Goal: Information Seeking & Learning: Learn about a topic

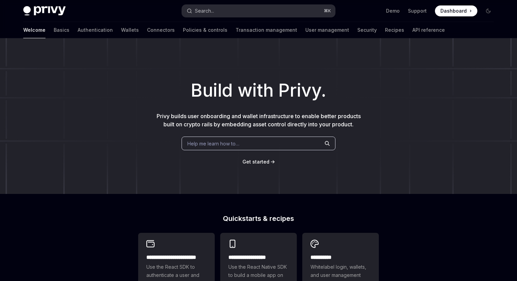
click at [219, 10] on button "Search... ⌘ K" at bounding box center [258, 11] width 153 height 12
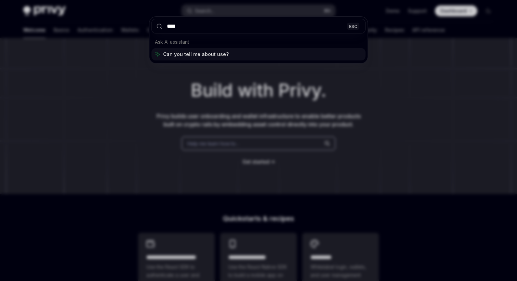
type input "*****"
type textarea "*"
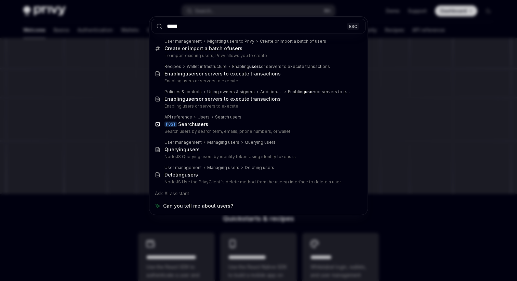
type input "*****"
click at [135, 150] on div "***** ESC User management Migrating users to Privy Create or import a batch of …" at bounding box center [258, 140] width 517 height 281
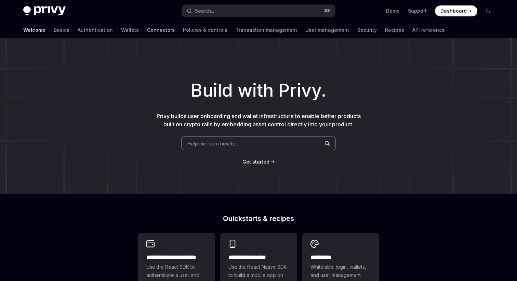
click at [147, 32] on link "Connectors" at bounding box center [161, 30] width 28 height 16
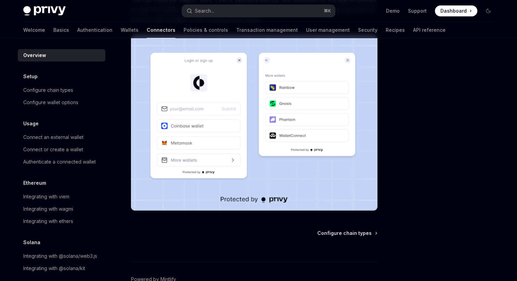
scroll to position [133, 0]
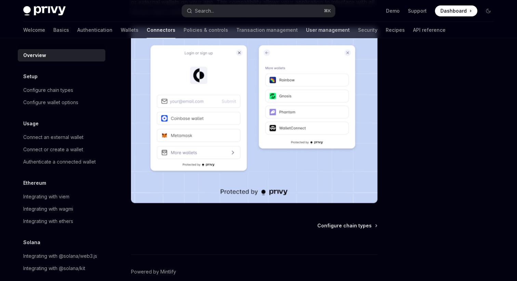
click at [306, 28] on link "User management" at bounding box center [328, 30] width 44 height 16
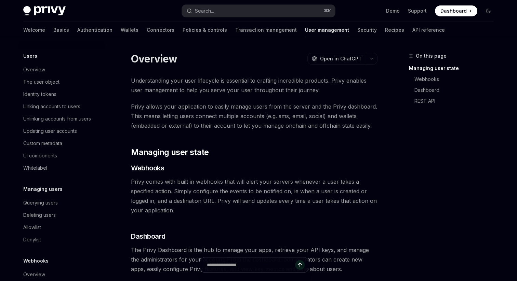
scroll to position [84, 0]
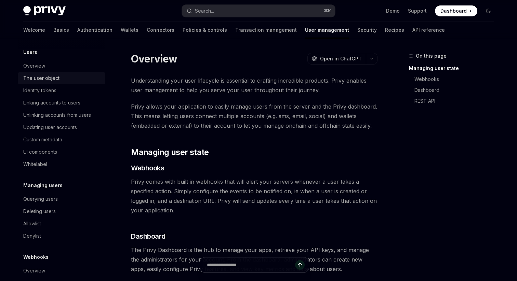
click at [42, 80] on div "The user object" at bounding box center [41, 78] width 36 height 8
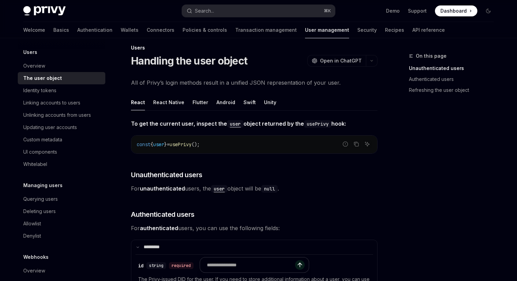
scroll to position [3, 0]
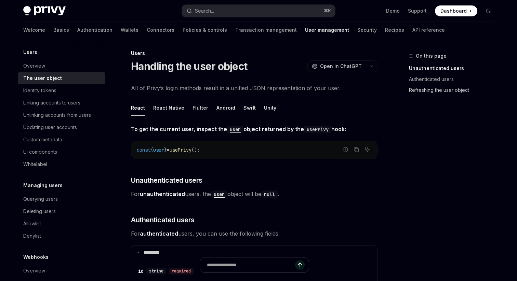
click at [439, 94] on link "Refreshing the user object" at bounding box center [454, 90] width 90 height 11
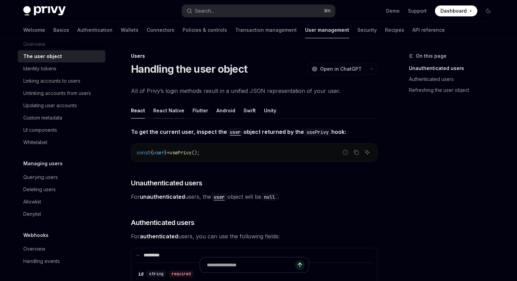
click at [163, 113] on button "React Native" at bounding box center [168, 111] width 31 height 16
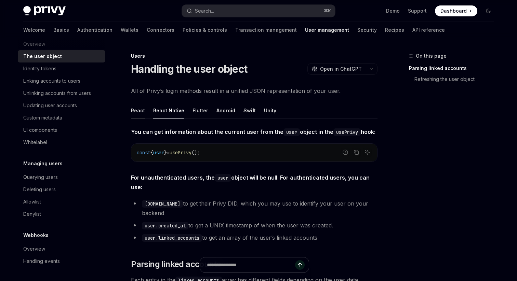
click at [142, 113] on button "React" at bounding box center [138, 111] width 14 height 16
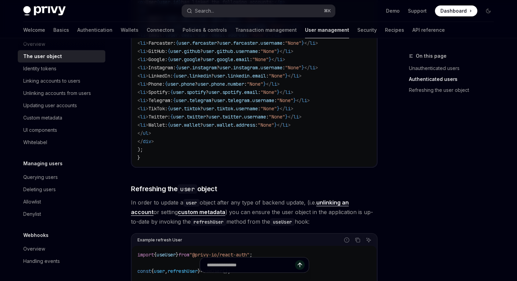
scroll to position [532, 0]
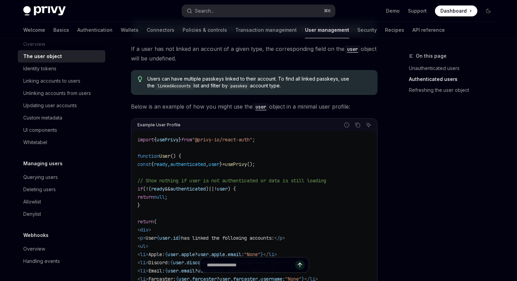
click at [247, 165] on span "usePrivy" at bounding box center [236, 164] width 22 height 6
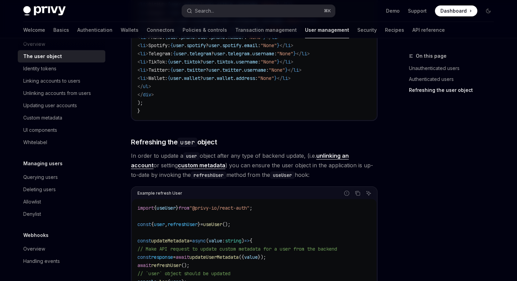
scroll to position [924, 0]
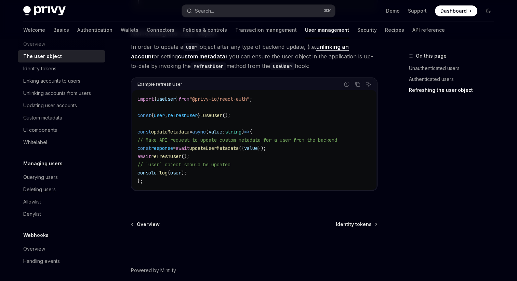
click at [222, 117] on span "useUser" at bounding box center [212, 116] width 19 height 6
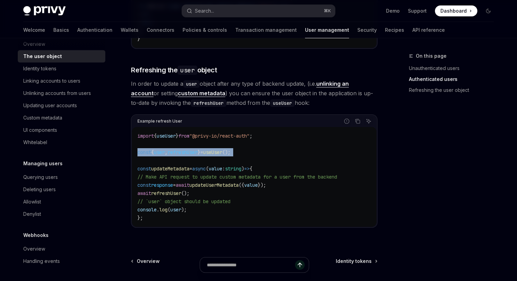
scroll to position [874, 0]
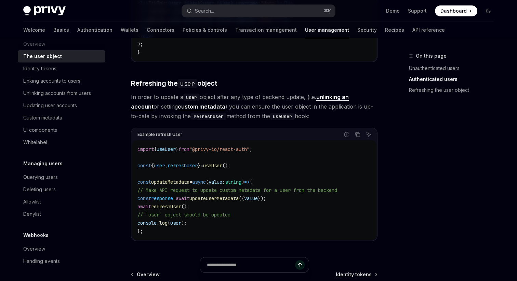
click at [165, 168] on span "user" at bounding box center [159, 166] width 11 height 6
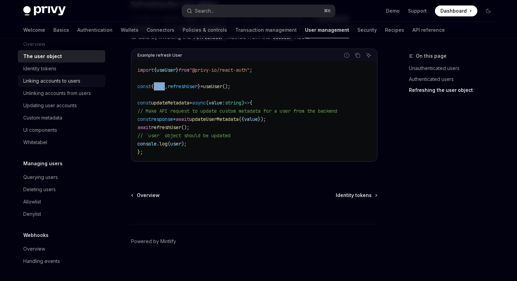
scroll to position [958, 0]
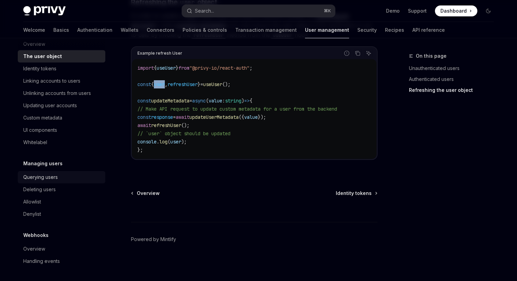
click at [50, 180] on div "Querying users" at bounding box center [40, 177] width 35 height 8
type textarea "*"
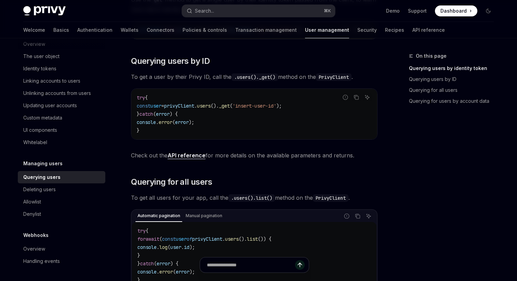
scroll to position [182, 0]
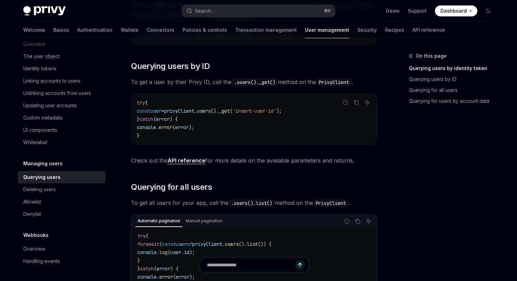
click at [182, 160] on link "API reference" at bounding box center [187, 160] width 38 height 7
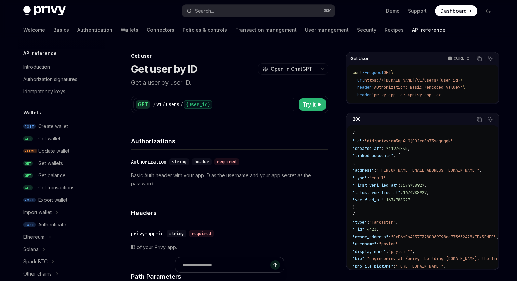
scroll to position [490, 0]
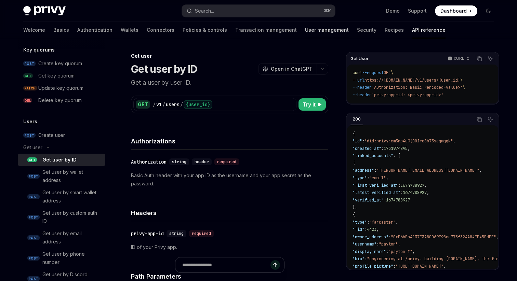
click at [305, 28] on link "User management" at bounding box center [327, 30] width 44 height 16
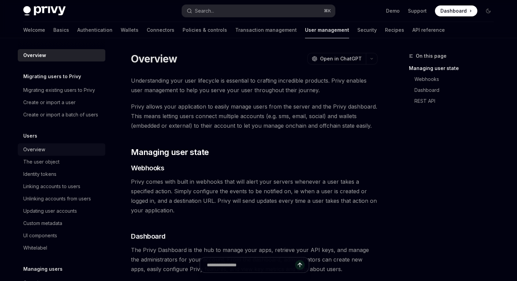
click at [47, 147] on div "Overview" at bounding box center [62, 150] width 78 height 8
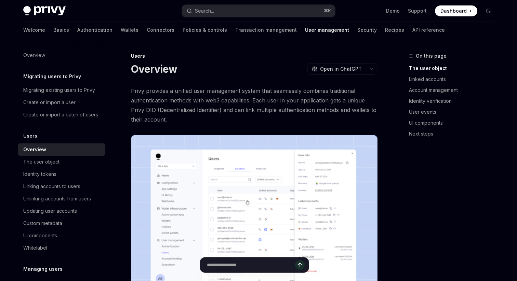
click at [50, 155] on link "Overview" at bounding box center [62, 150] width 88 height 12
click at [50, 161] on div "The user object" at bounding box center [41, 162] width 36 height 8
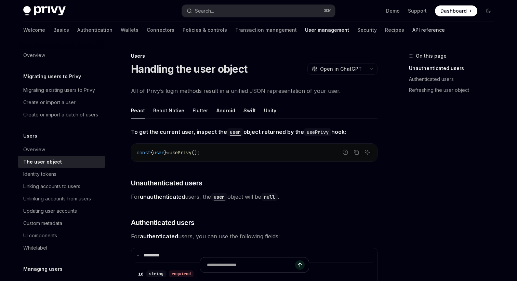
click at [412, 30] on link "API reference" at bounding box center [428, 30] width 32 height 16
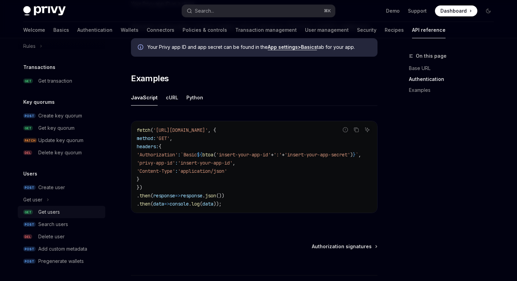
scroll to position [398, 0]
click at [59, 212] on div "Get users" at bounding box center [49, 212] width 22 height 8
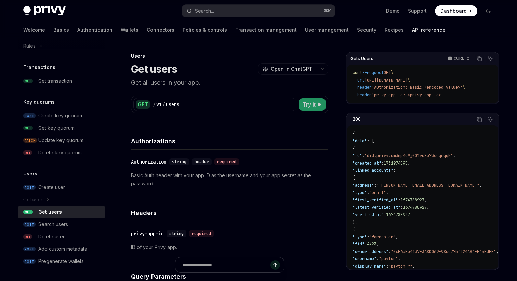
click at [307, 105] on span "Try it" at bounding box center [309, 105] width 13 height 8
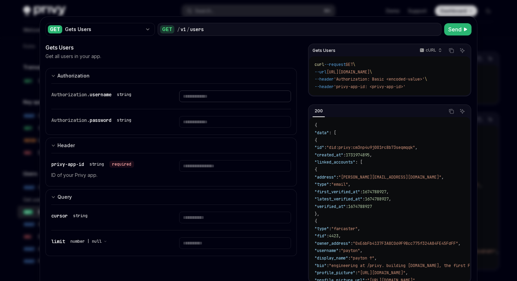
click at [206, 99] on input "Enter username" at bounding box center [235, 97] width 112 height 12
click at [500, 22] on div at bounding box center [258, 140] width 517 height 281
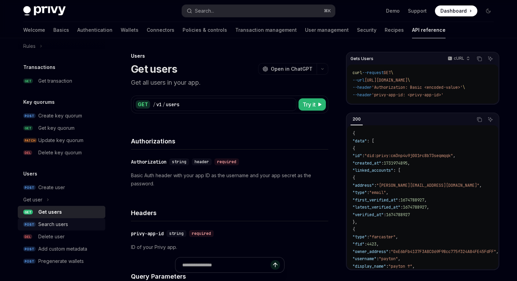
click at [72, 225] on div "Search users" at bounding box center [69, 225] width 63 height 8
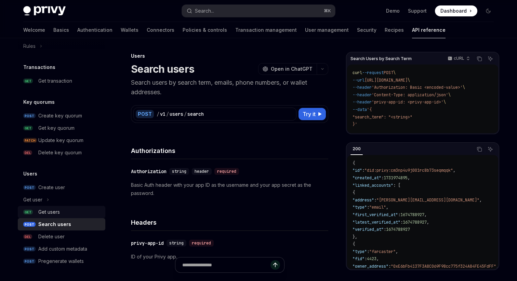
click at [86, 210] on div "Get users" at bounding box center [69, 212] width 63 height 8
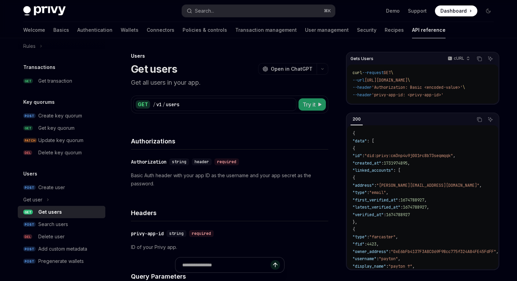
click at [314, 104] on span "Try it" at bounding box center [309, 105] width 13 height 8
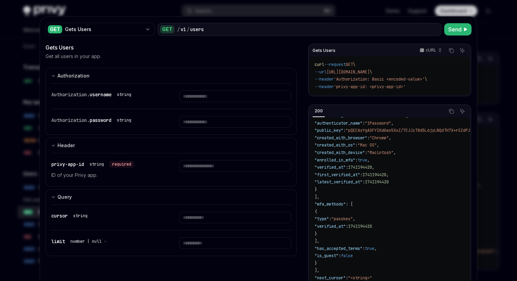
scroll to position [226, 0]
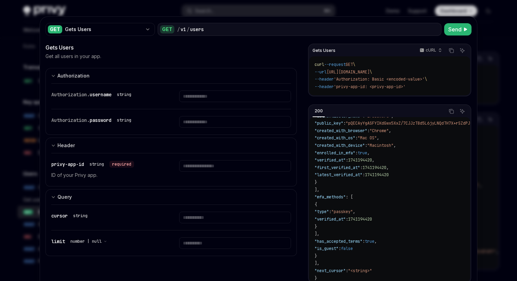
click at [497, 71] on div at bounding box center [258, 140] width 517 height 281
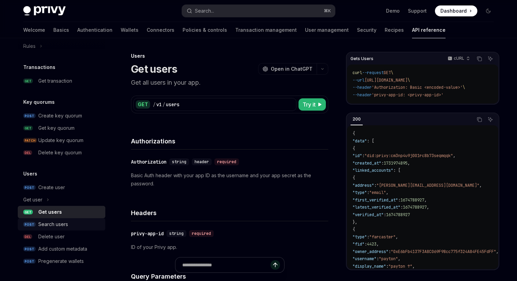
click at [78, 221] on div "Search users" at bounding box center [69, 225] width 63 height 8
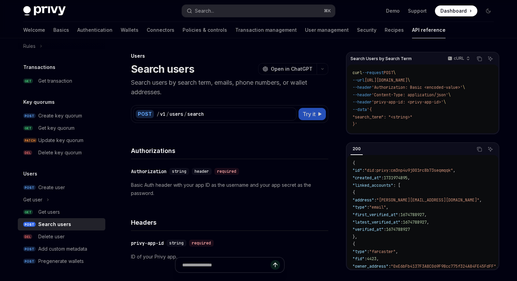
click at [310, 110] on button "Try it" at bounding box center [312, 114] width 27 height 12
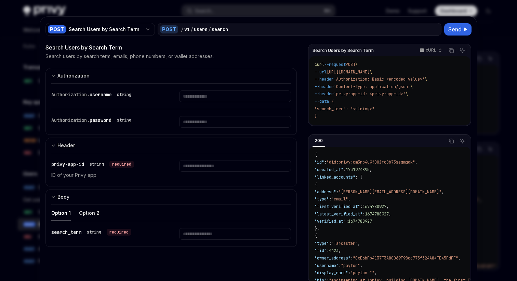
click at [506, 77] on div at bounding box center [258, 140] width 517 height 281
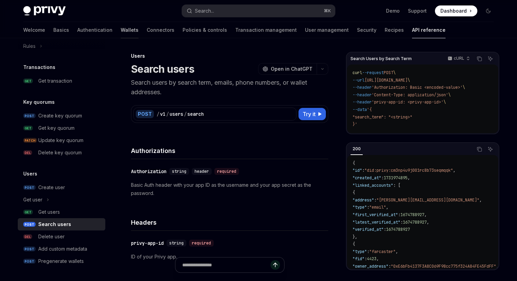
click at [121, 30] on link "Wallets" at bounding box center [130, 30] width 18 height 16
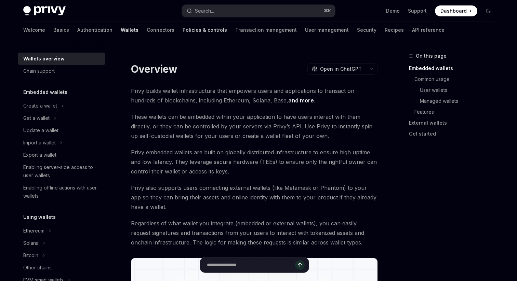
click at [183, 29] on link "Policies & controls" at bounding box center [205, 30] width 44 height 16
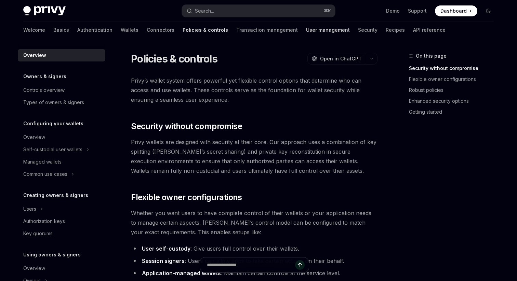
click at [306, 30] on link "User management" at bounding box center [328, 30] width 44 height 16
type textarea "*"
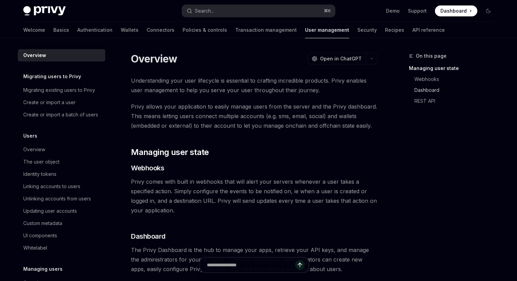
click at [413, 90] on link "Dashboard" at bounding box center [454, 90] width 90 height 11
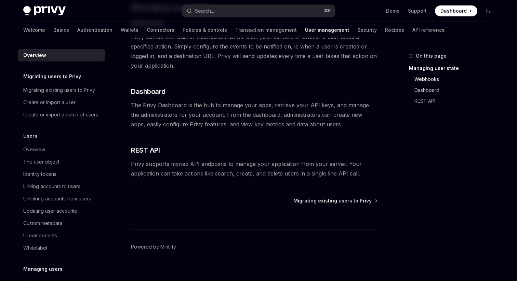
scroll to position [153, 0]
